Goal: Transaction & Acquisition: Purchase product/service

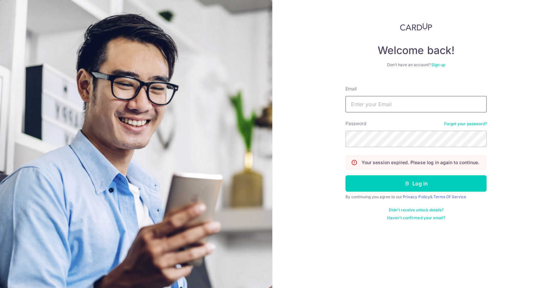
click at [395, 109] on input "Email" at bounding box center [415, 104] width 141 height 16
type input "justin@thepaperbunny.com"
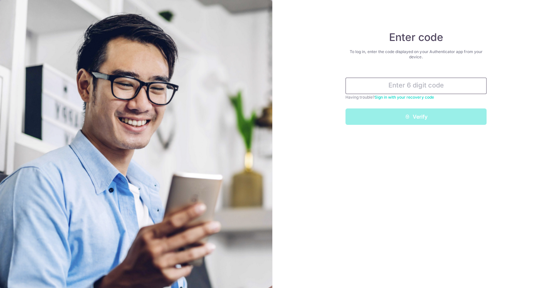
click at [398, 81] on input "text" at bounding box center [415, 86] width 141 height 16
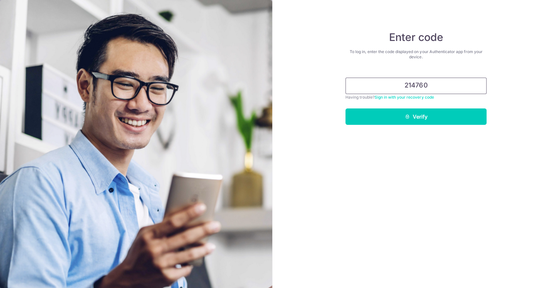
type input "214760"
click at [345, 109] on button "Verify" at bounding box center [415, 117] width 141 height 16
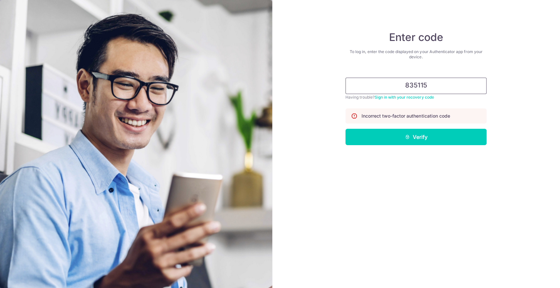
type input "835115"
click at [345, 129] on button "Verify" at bounding box center [415, 137] width 141 height 16
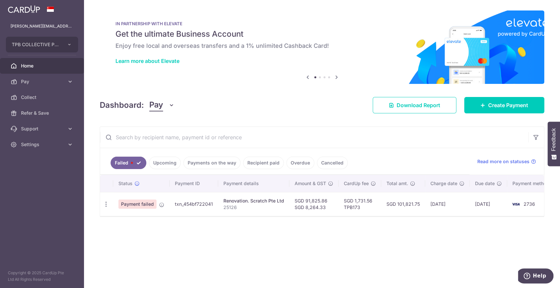
click at [146, 204] on span "Payment failed" at bounding box center [137, 204] width 38 height 9
click at [178, 204] on body "justin@thepaperbunny.com TPB COLLECTIVE PTE. LTD. Add new company TPB COLLECTIV…" at bounding box center [280, 144] width 560 height 288
click at [267, 205] on p "25126" at bounding box center [253, 207] width 61 height 7
click at [267, 199] on div "Renovation. Scratch Pte Ltd" at bounding box center [253, 201] width 61 height 7
click at [145, 205] on span "Payment failed" at bounding box center [137, 204] width 38 height 9
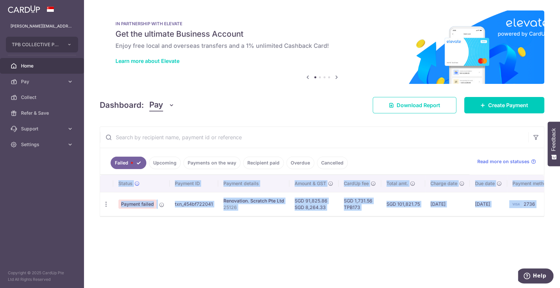
scroll to position [0, 10]
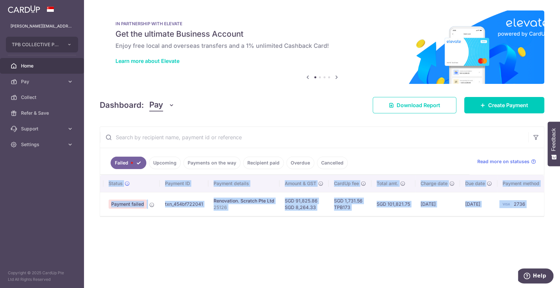
drag, startPoint x: 506, startPoint y: 220, endPoint x: 555, endPoint y: 216, distance: 48.4
click at [555, 216] on div "× Pause Schedule Pause all future payments in this series Pause just this one p…" at bounding box center [322, 144] width 476 height 288
click at [486, 103] on link "Create Payment" at bounding box center [504, 105] width 80 height 16
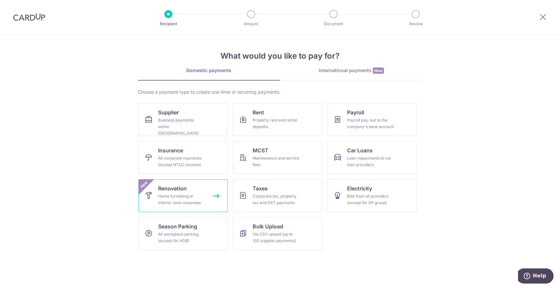
click at [169, 193] on div "Home furnishing or interior reno-expenses" at bounding box center [181, 199] width 47 height 13
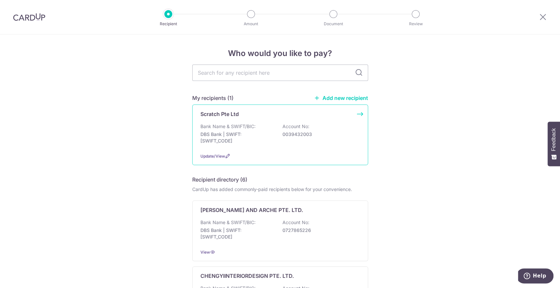
click at [242, 117] on div "Scratch Pte Ltd" at bounding box center [276, 114] width 152 height 8
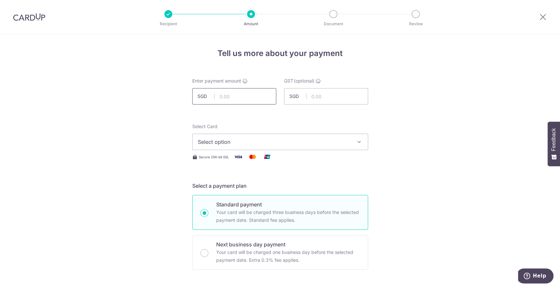
paste input "91,825.86"
click at [329, 94] on input "text" at bounding box center [326, 96] width 84 height 16
type input "91,825.86"
paste input "8,264.33"
type input "8,264.33"
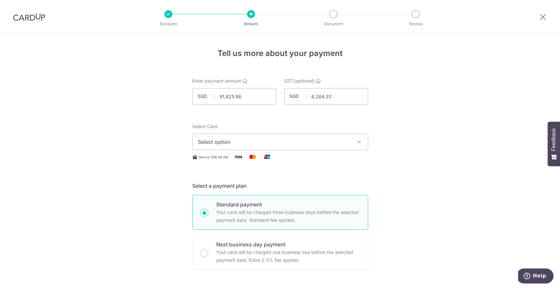
click at [254, 143] on span "Select option" at bounding box center [274, 142] width 153 height 8
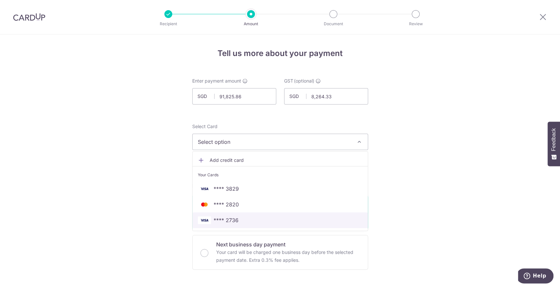
click at [239, 216] on link "**** 2736" at bounding box center [280, 221] width 175 height 16
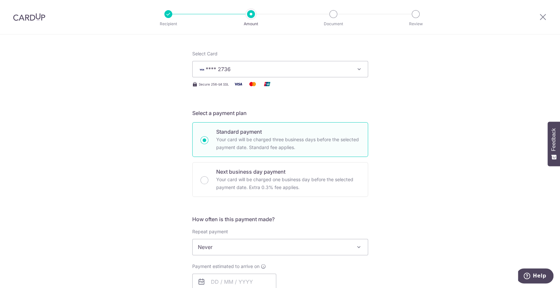
scroll to position [146, 0]
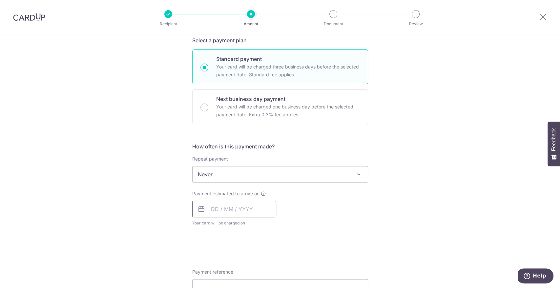
click at [239, 208] on input "text" at bounding box center [234, 209] width 84 height 16
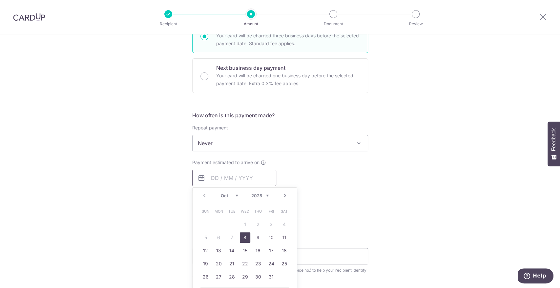
scroll to position [218, 0]
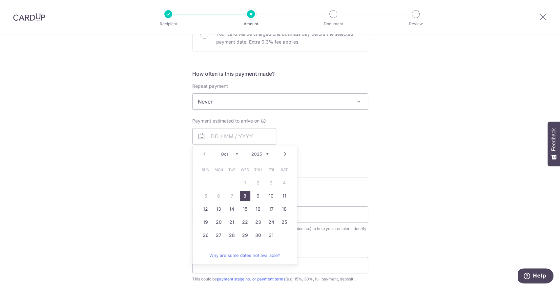
click at [243, 196] on link "8" at bounding box center [245, 196] width 10 height 10
type input "[DATE]"
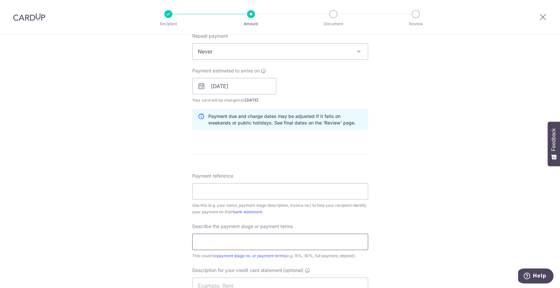
scroll to position [328, 0]
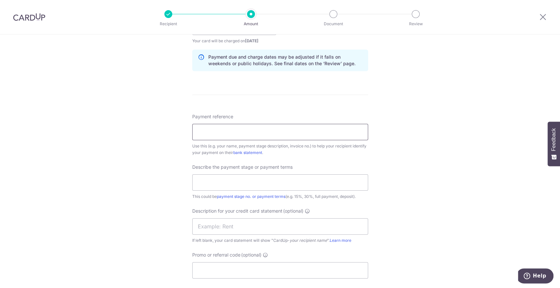
click at [243, 134] on input "Payment reference" at bounding box center [280, 132] width 176 height 16
type input "reno final 2 of 4"
click at [312, 173] on div "Describe the payment stage or payment terms This could be payment stage no. or …" at bounding box center [280, 182] width 176 height 36
click at [311, 179] on input "text" at bounding box center [280, 183] width 176 height 16
paste input "reno final 2 of 4"
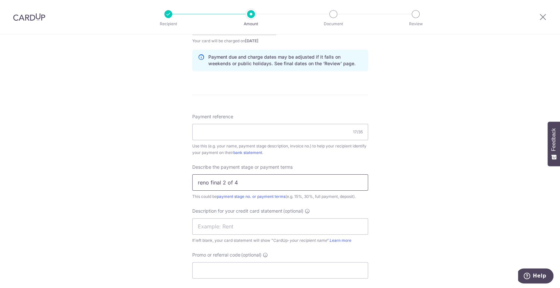
click at [196, 180] on input "reno final 2 of 4" at bounding box center [280, 183] width 176 height 16
type input "vivo reno final 2 of 4"
click at [234, 132] on input "Payment reference" at bounding box center [280, 132] width 176 height 16
paste input "25126"
type input "25126"
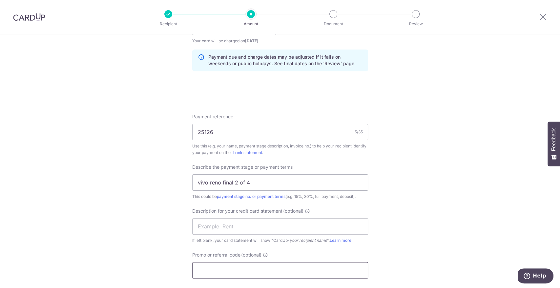
click at [301, 271] on input "Promo or referral code (optional)" at bounding box center [280, 270] width 176 height 16
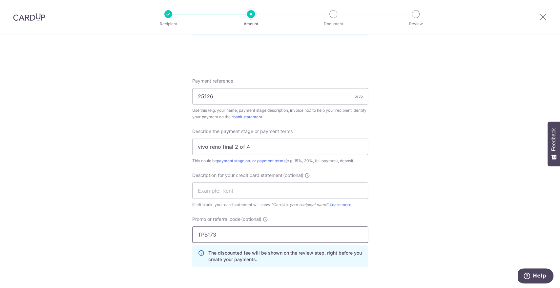
scroll to position [437, 0]
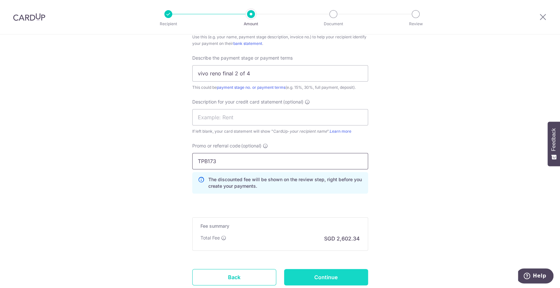
type input "TPB173"
click at [330, 275] on input "Continue" at bounding box center [326, 277] width 84 height 16
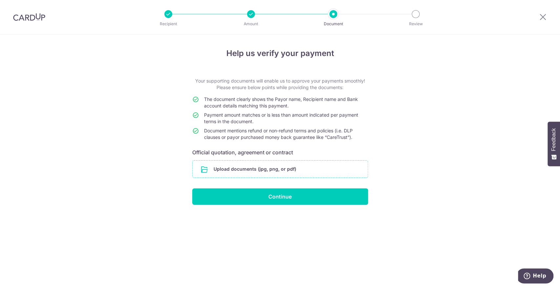
click at [319, 167] on input "file" at bounding box center [280, 169] width 175 height 17
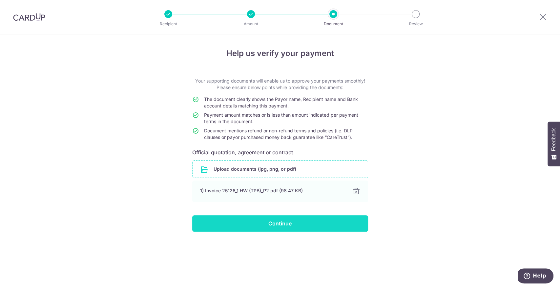
click at [290, 222] on input "Continue" at bounding box center [280, 224] width 176 height 16
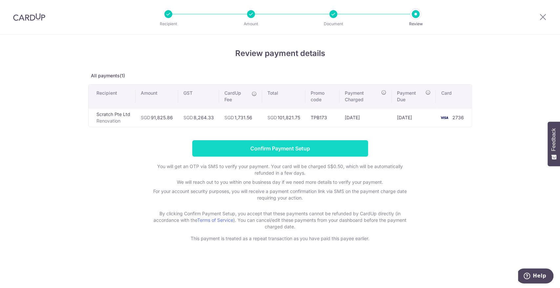
click at [271, 147] on input "Confirm Payment Setup" at bounding box center [280, 148] width 176 height 16
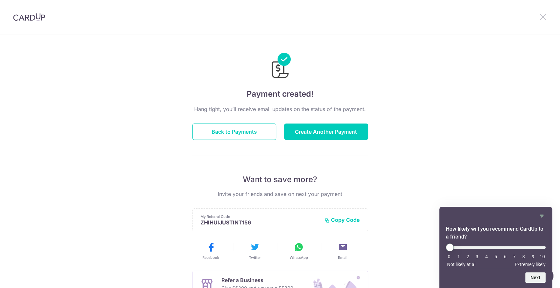
click at [504, 19] on div at bounding box center [543, 17] width 34 height 34
click at [504, 17] on icon at bounding box center [543, 17] width 8 height 8
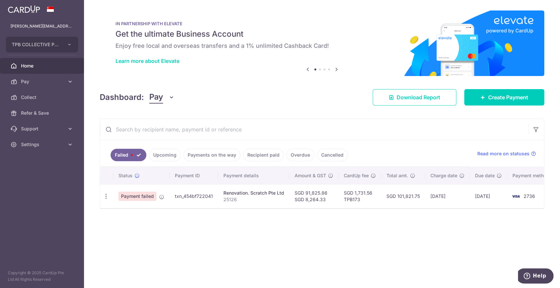
click at [170, 159] on link "Upcoming" at bounding box center [165, 155] width 32 height 12
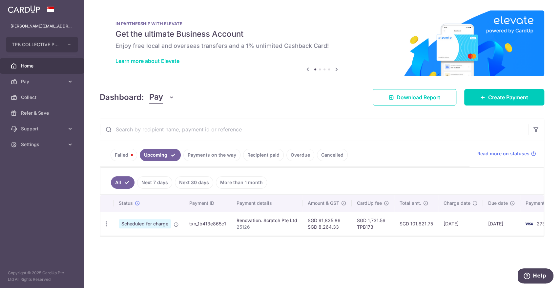
click at [130, 157] on link "Failed" at bounding box center [124, 155] width 27 height 12
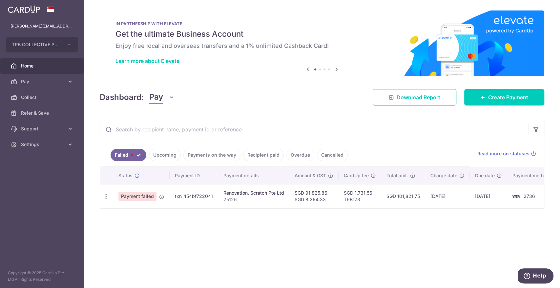
click at [157, 153] on link "Upcoming" at bounding box center [165, 155] width 32 height 12
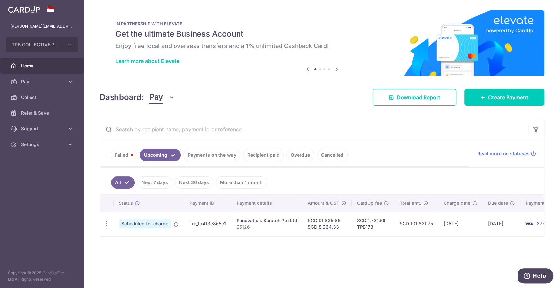
scroll to position [0, 24]
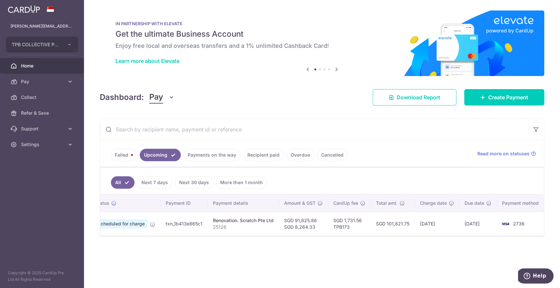
click at [165, 158] on link "Upcoming" at bounding box center [160, 155] width 41 height 12
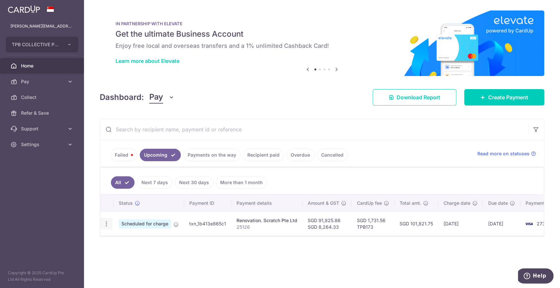
click at [110, 223] on div "Update payment Cancel payment" at bounding box center [106, 224] width 12 height 12
click at [106, 224] on icon "button" at bounding box center [106, 224] width 7 height 7
click at [256, 254] on div "Status Payment ID Payment details Amount & GST CardUp fee Total amt. Charge dat…" at bounding box center [321, 234] width 443 height 78
